Goal: Find specific page/section: Find specific page/section

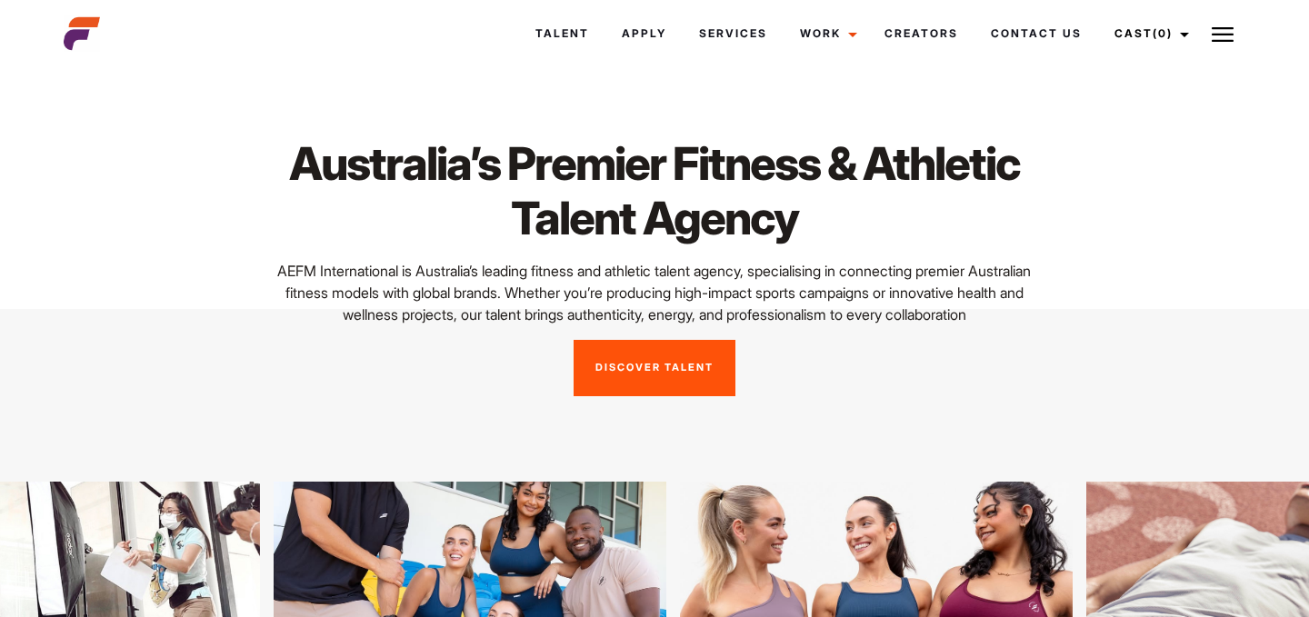
click at [665, 382] on link "Discover Talent" at bounding box center [655, 368] width 162 height 56
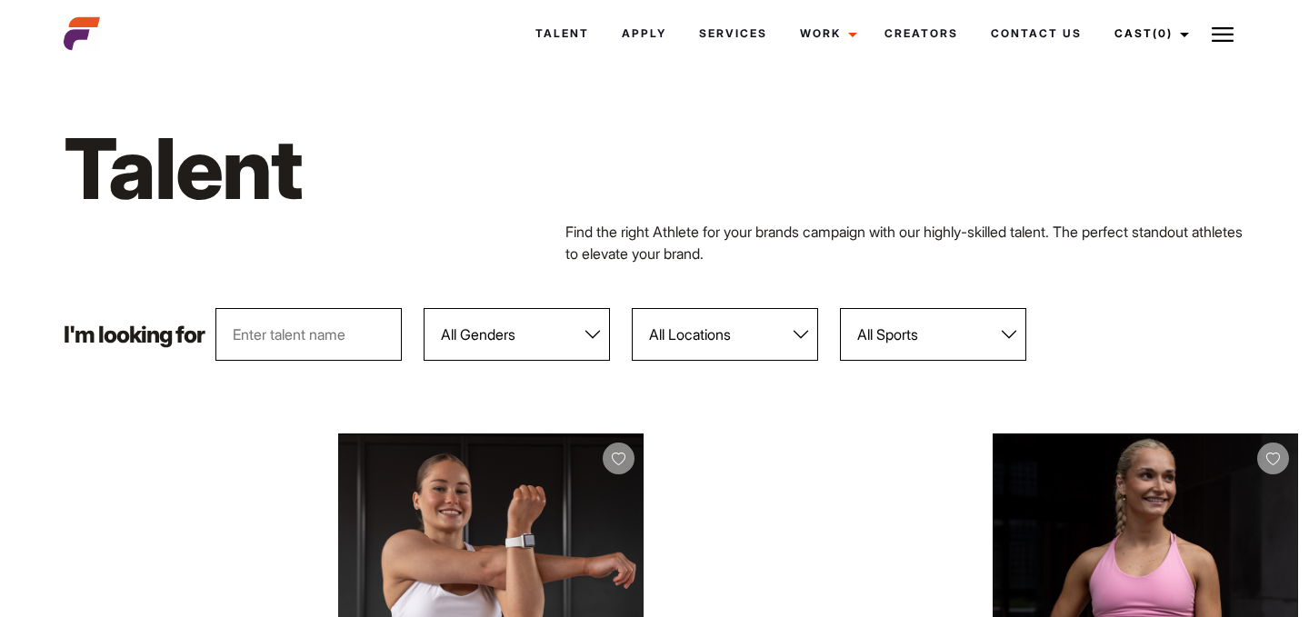
click at [300, 342] on input "text" at bounding box center [308, 334] width 186 height 53
type input "daniel"
click at [376, 228] on div "Find the right Athlete for your brands campaign with our highly-skilled talent.…" at bounding box center [655, 243] width 1204 height 44
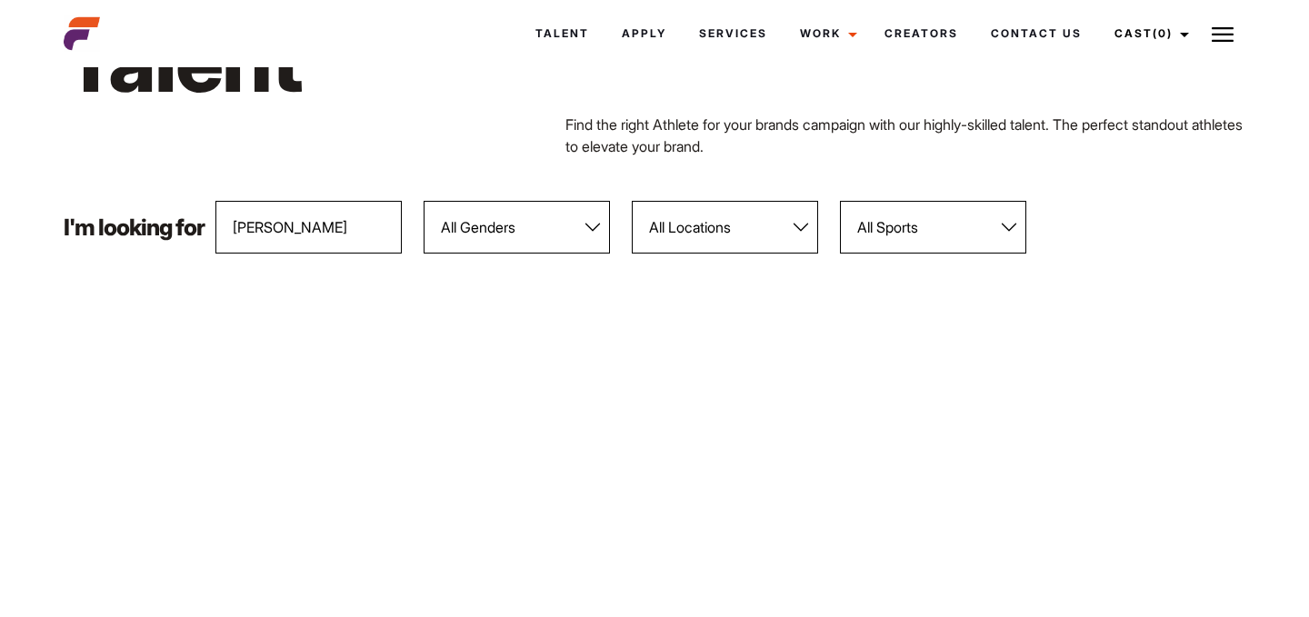
scroll to position [86, 0]
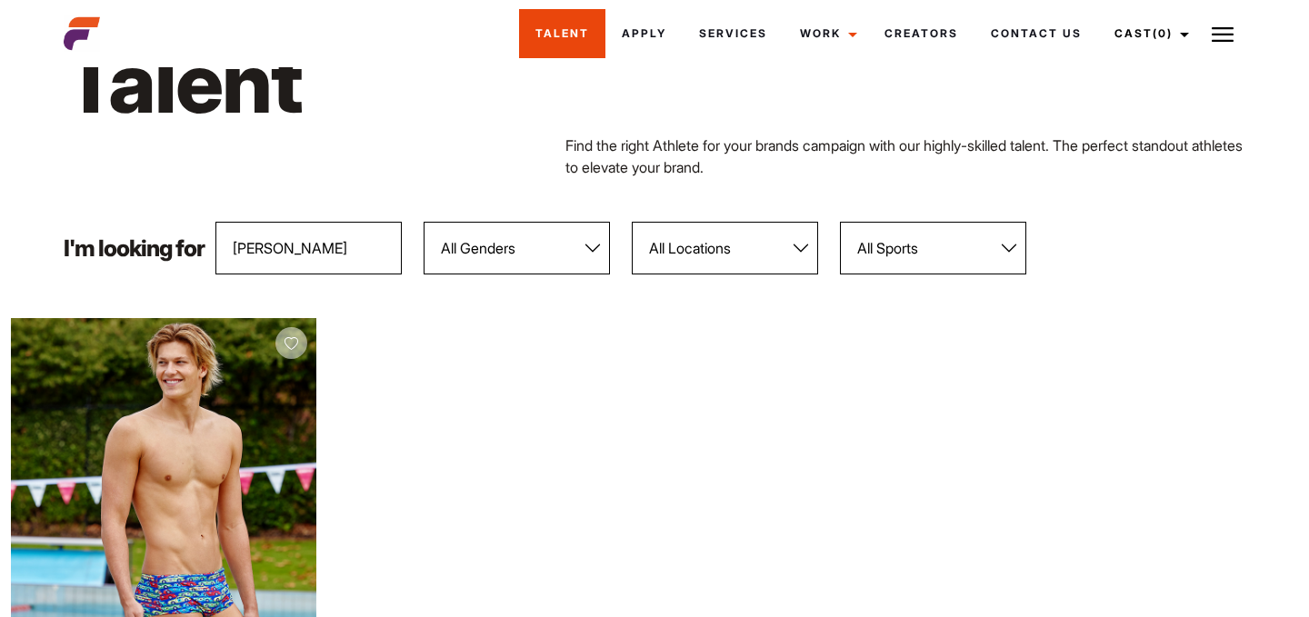
click at [544, 45] on link "Talent" at bounding box center [562, 33] width 86 height 49
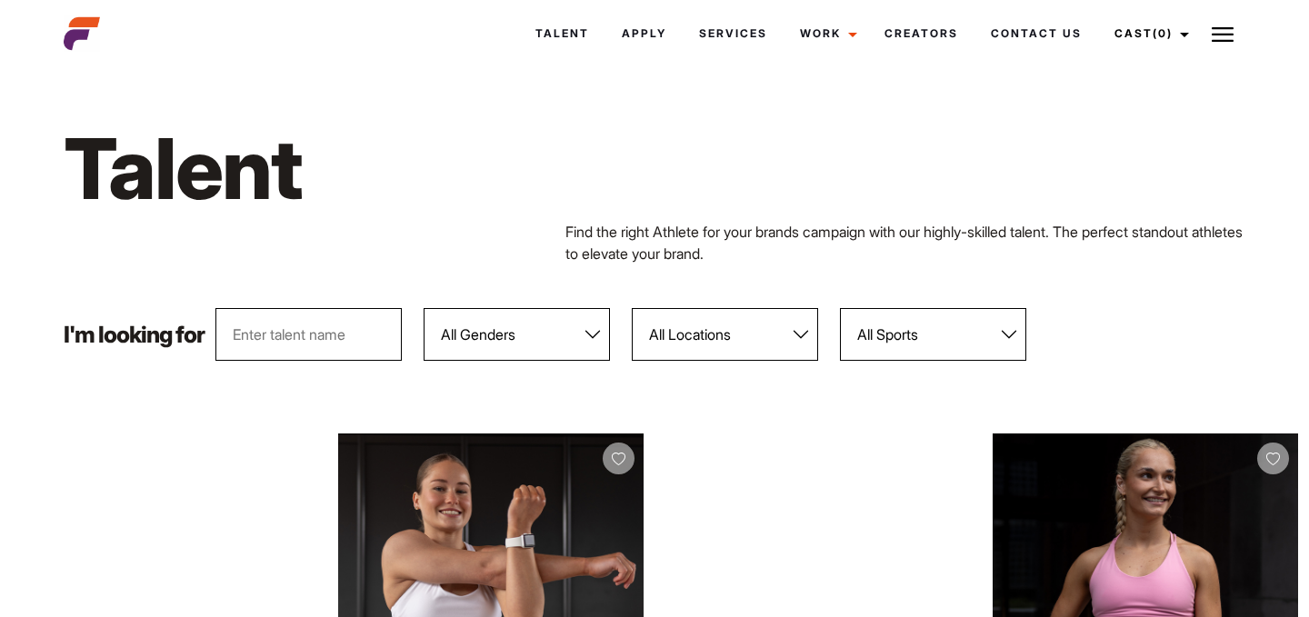
click at [518, 336] on select "All Genders [DEMOGRAPHIC_DATA] [DEMOGRAPHIC_DATA]" at bounding box center [517, 334] width 186 height 53
click at [724, 332] on select "All Locations [GEOGRAPHIC_DATA] [GEOGRAPHIC_DATA] [GEOGRAPHIC_DATA] [GEOGRAPHIC…" at bounding box center [725, 334] width 186 height 53
select select "122"
click at [633, 308] on select "All Locations [GEOGRAPHIC_DATA] [GEOGRAPHIC_DATA] [GEOGRAPHIC_DATA] [GEOGRAPHIC…" at bounding box center [725, 334] width 186 height 53
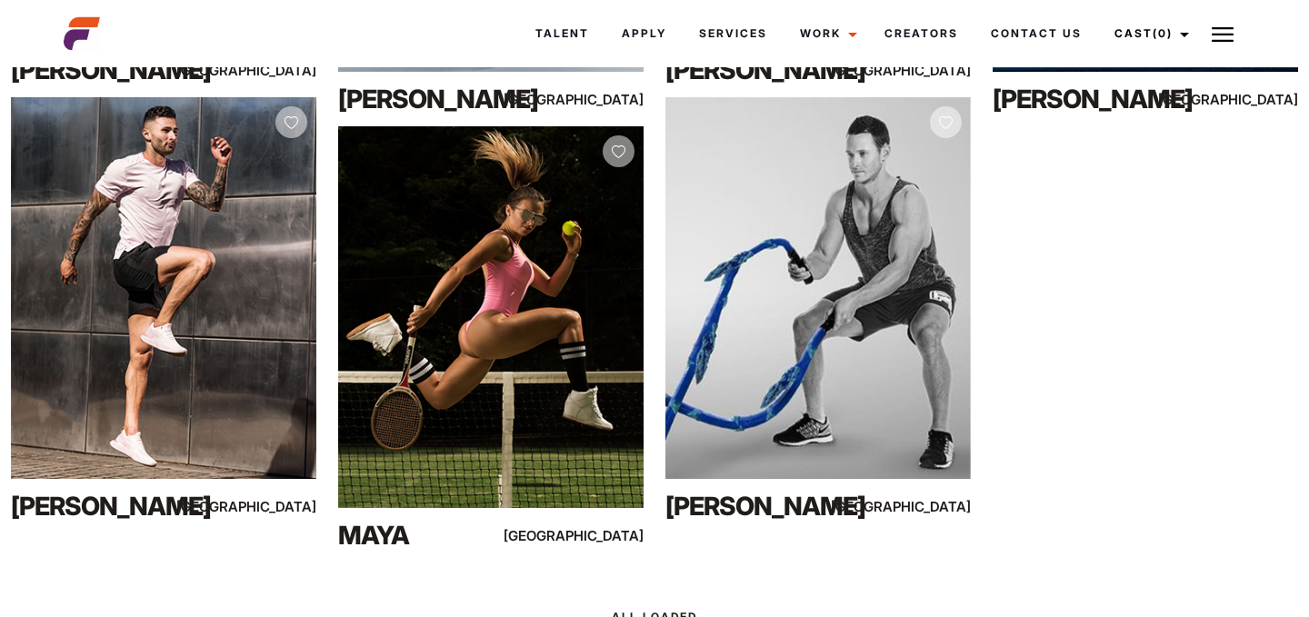
scroll to position [8804, 0]
